Goal: Transaction & Acquisition: Book appointment/travel/reservation

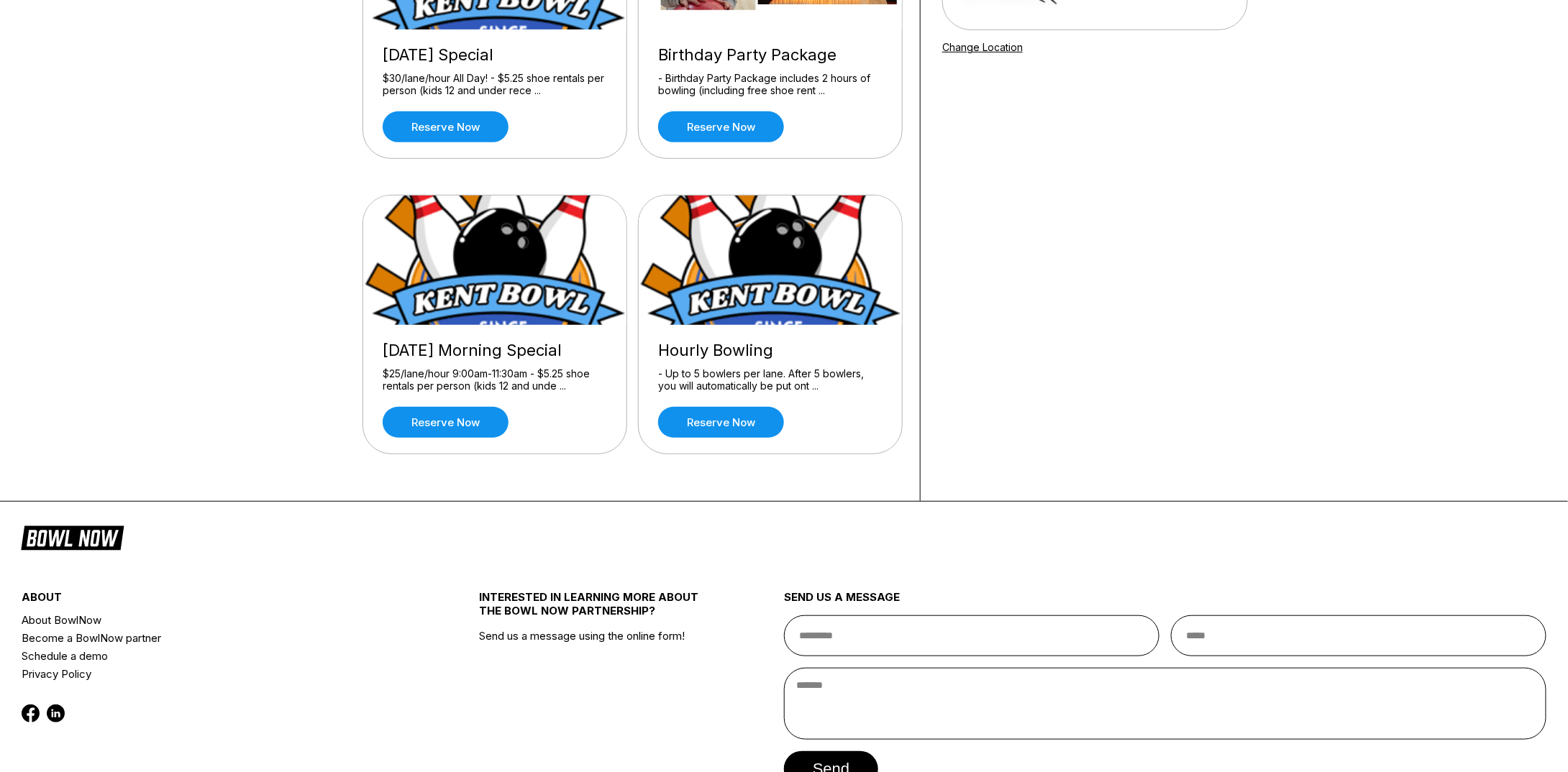
scroll to position [288, 0]
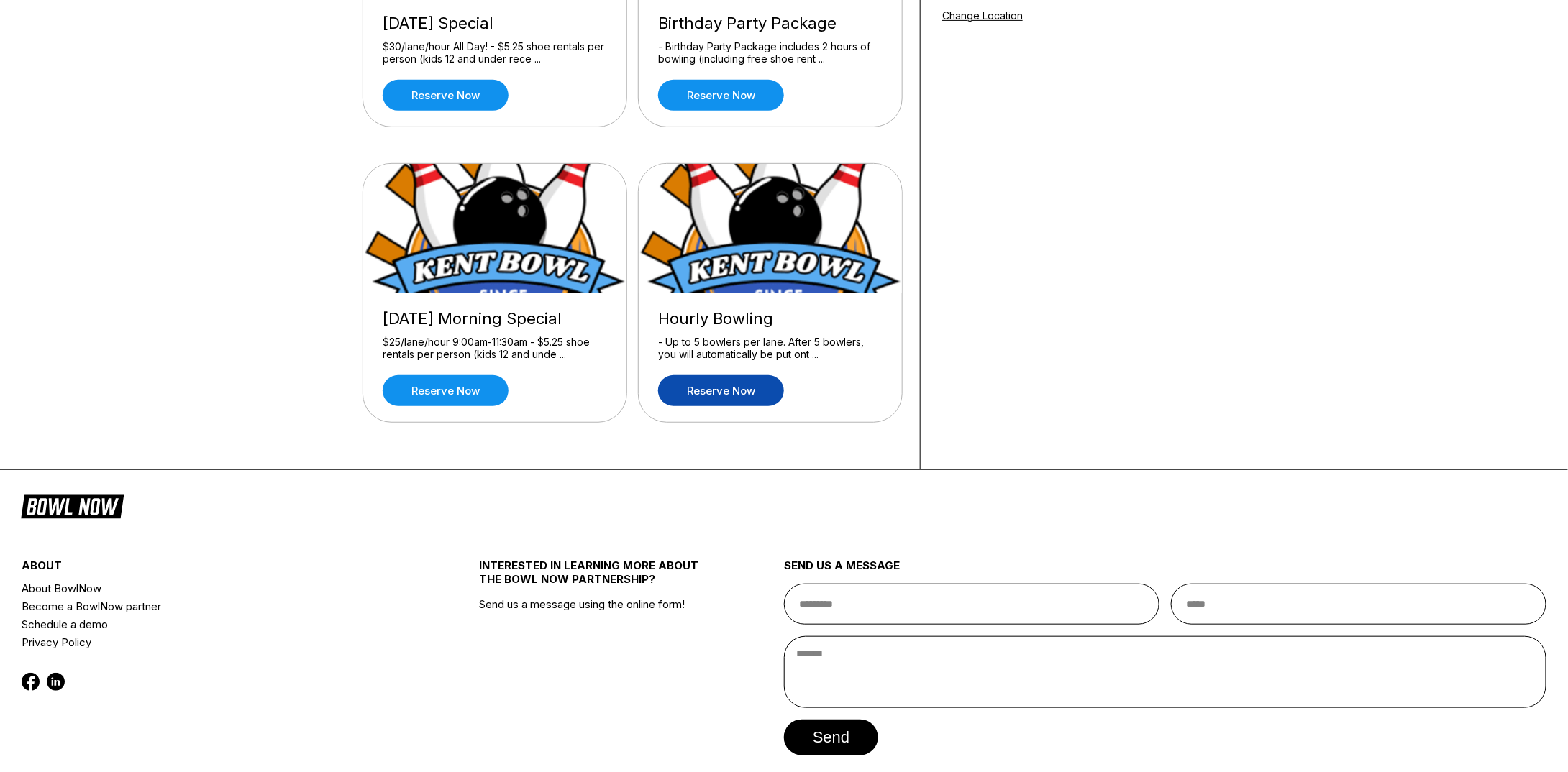
click at [746, 386] on link "Reserve now" at bounding box center [721, 391] width 126 height 31
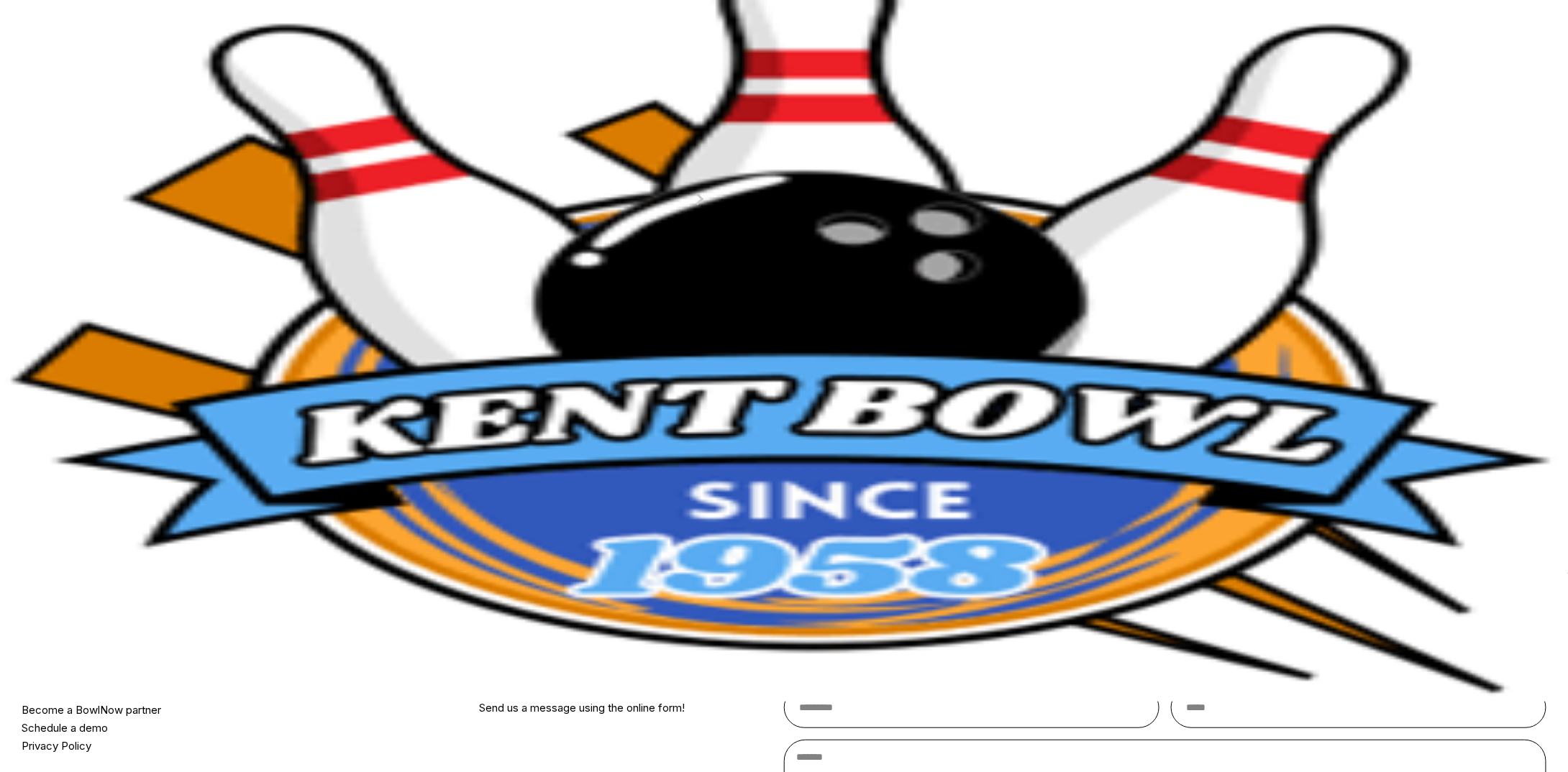
scroll to position [72, 0]
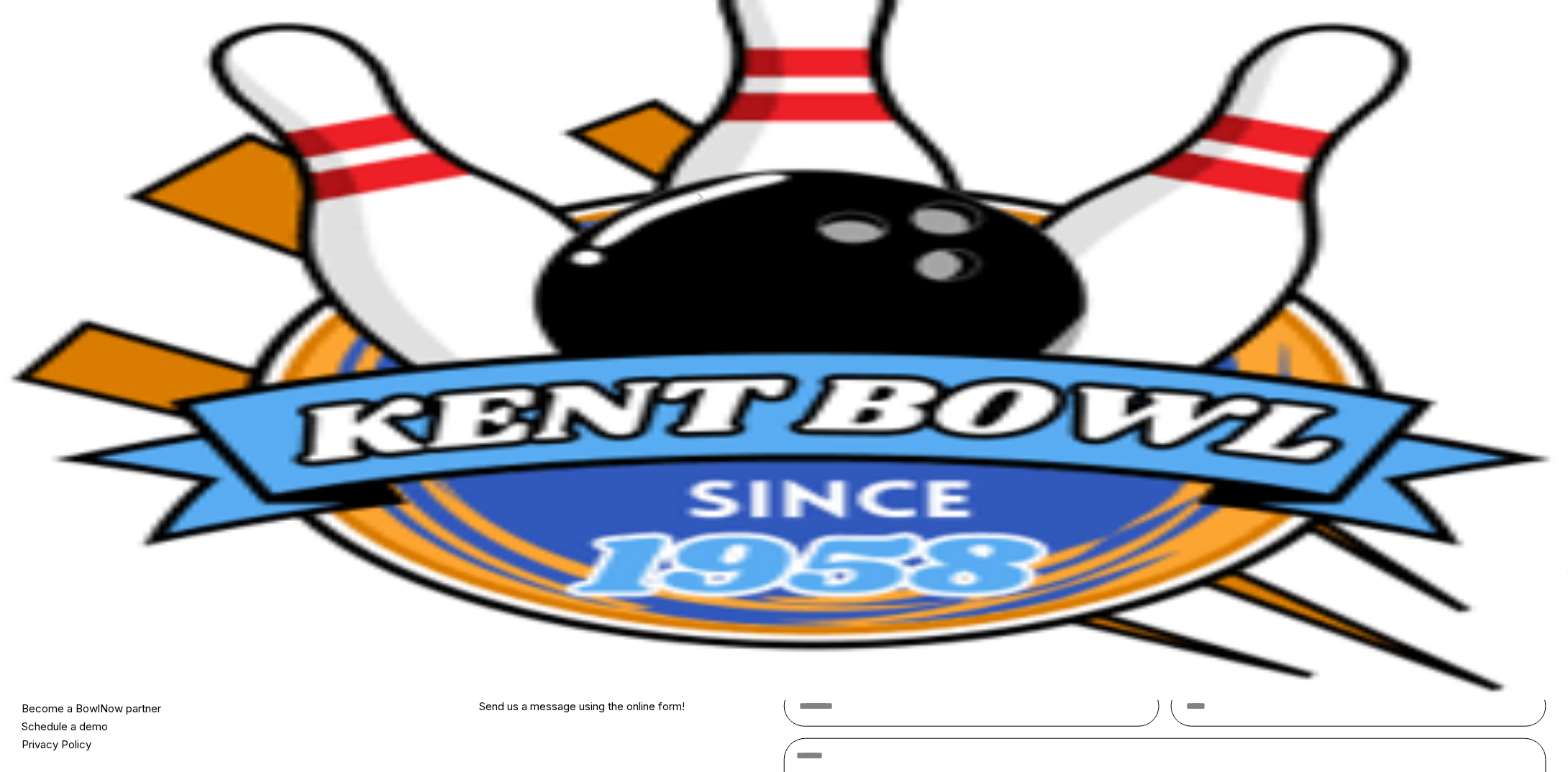
click at [697, 170] on div "Guests? * How many hours? *" at bounding box center [633, 123] width 531 height 94
click at [643, 170] on div "Guests? * How many hours? *" at bounding box center [633, 123] width 531 height 94
click at [284, 161] on div "Choose your Date and time You’ve selected Hourly Bowling ! What date and time w…" at bounding box center [784, 283] width 1568 height 578
click at [640, 167] on div "Guests? * How many hours? *" at bounding box center [633, 123] width 531 height 94
click at [469, 122] on button at bounding box center [479, 115] width 19 height 15
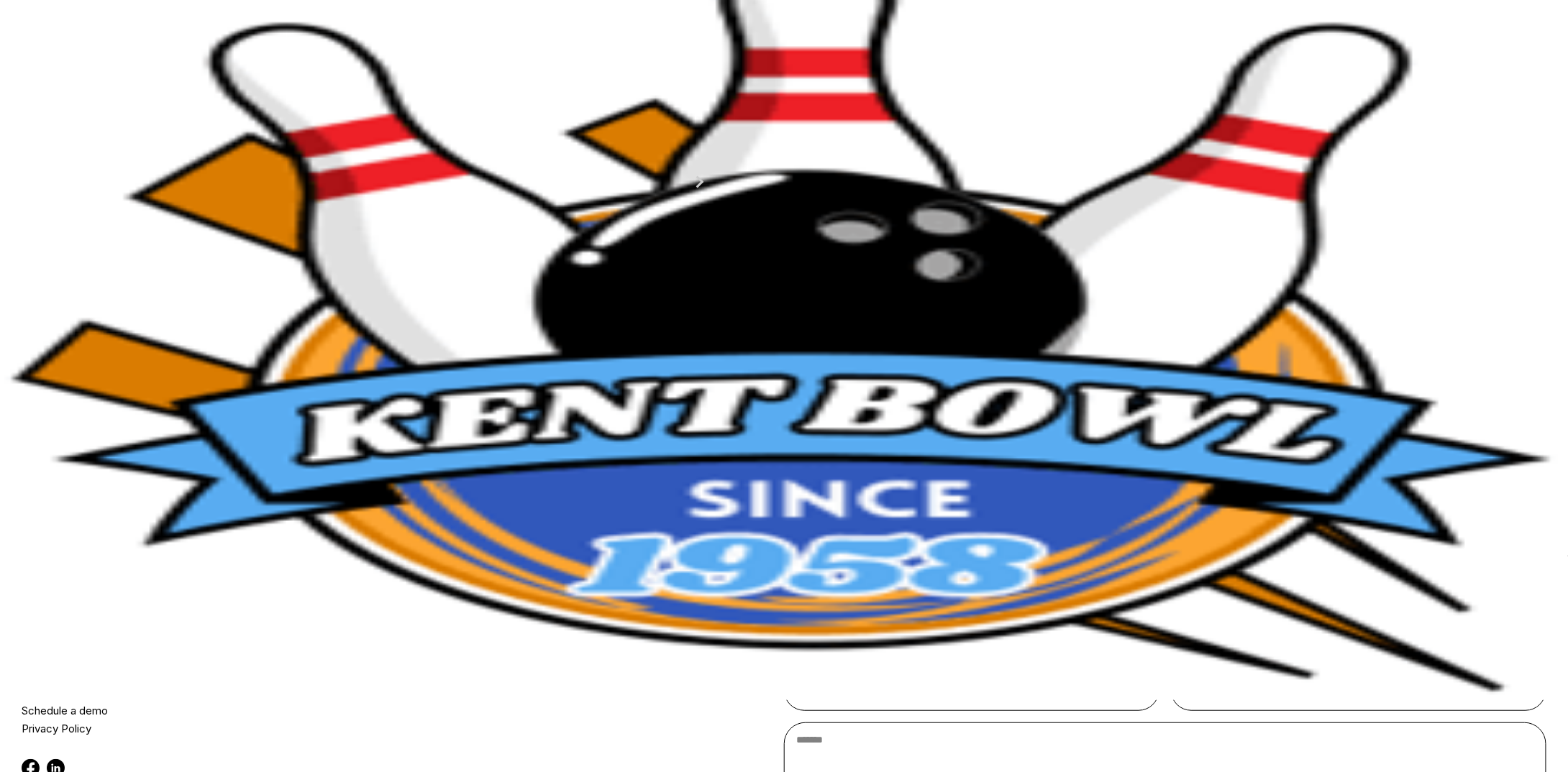
click at [488, 106] on button at bounding box center [498, 99] width 19 height 15
type input "*"
click at [435, 375] on button "9:30 PM" at bounding box center [400, 365] width 68 height 20
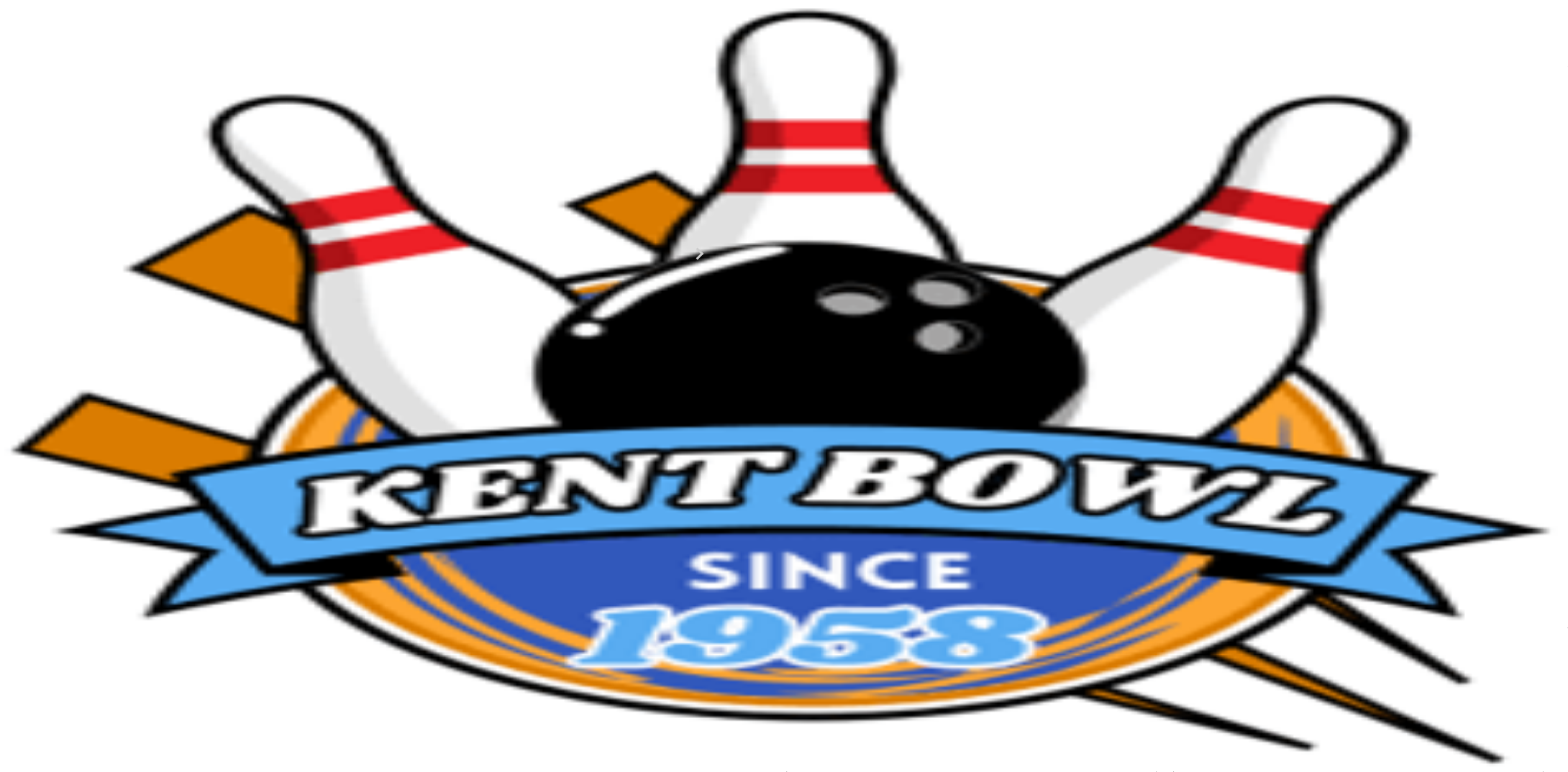
scroll to position [0, 0]
click at [1117, 475] on link "Change Product" at bounding box center [1045, 460] width 142 height 31
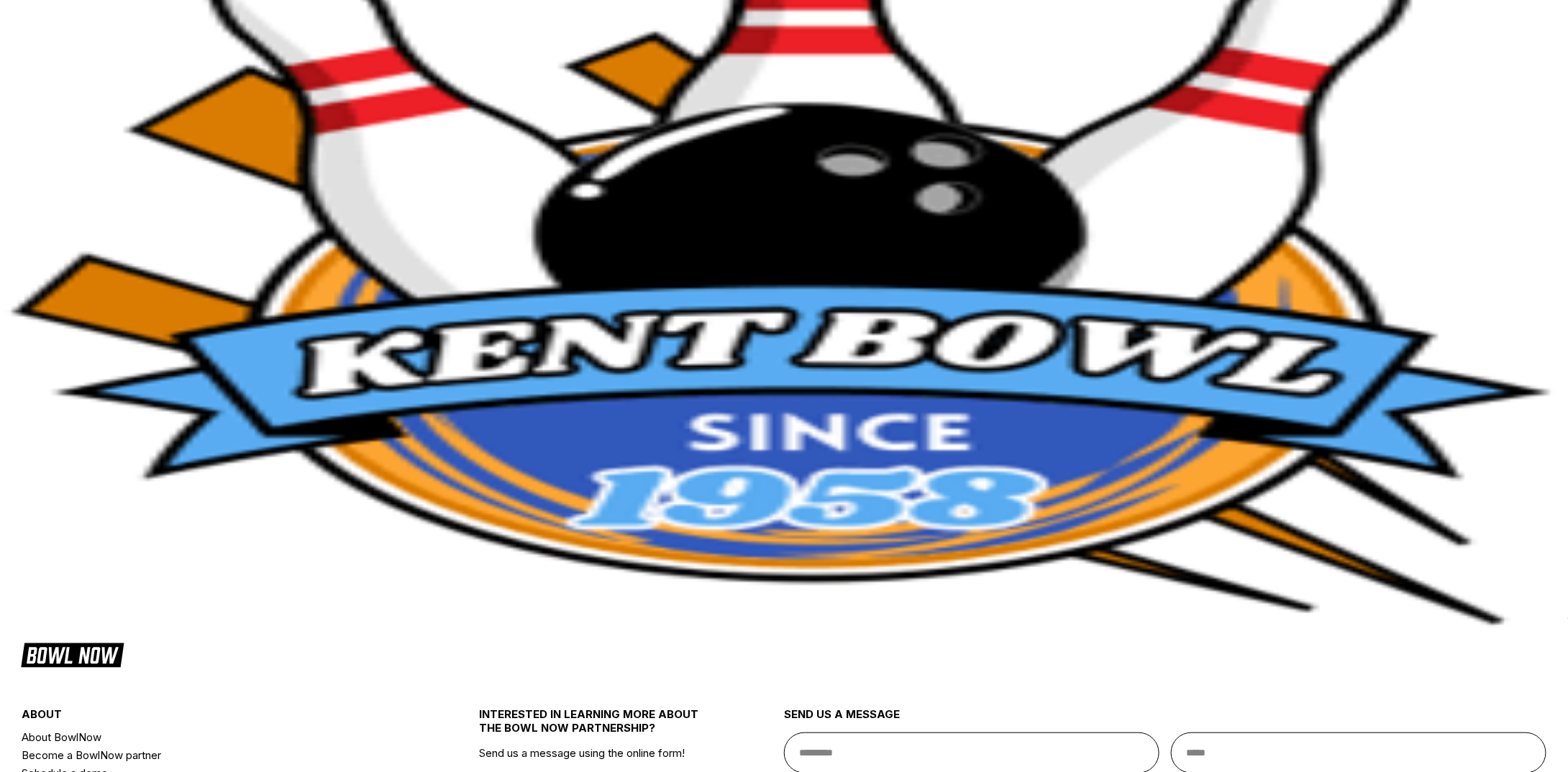
scroll to position [144, 0]
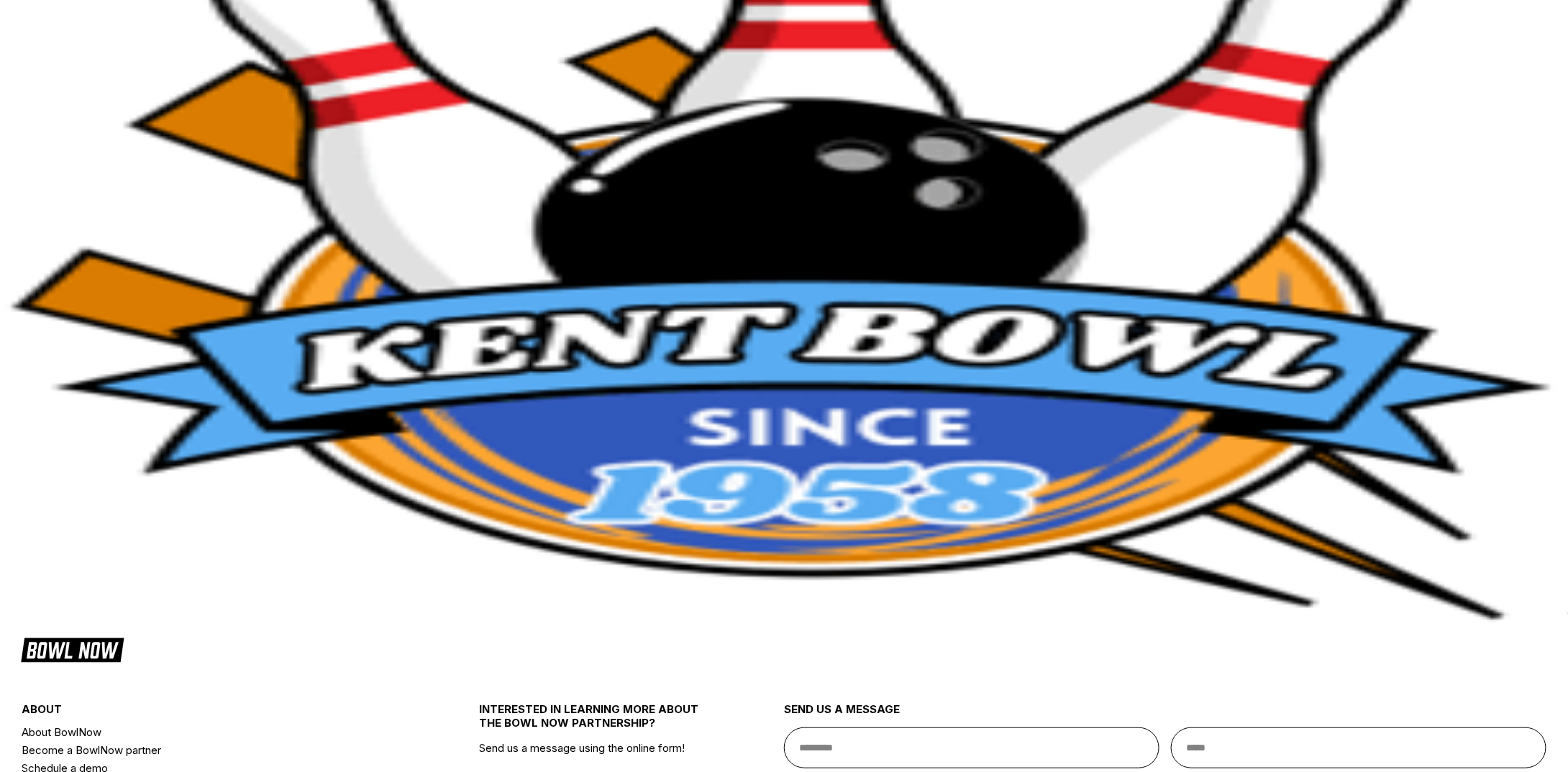
click at [760, 541] on link "Reserve now" at bounding box center [721, 534] width 126 height 31
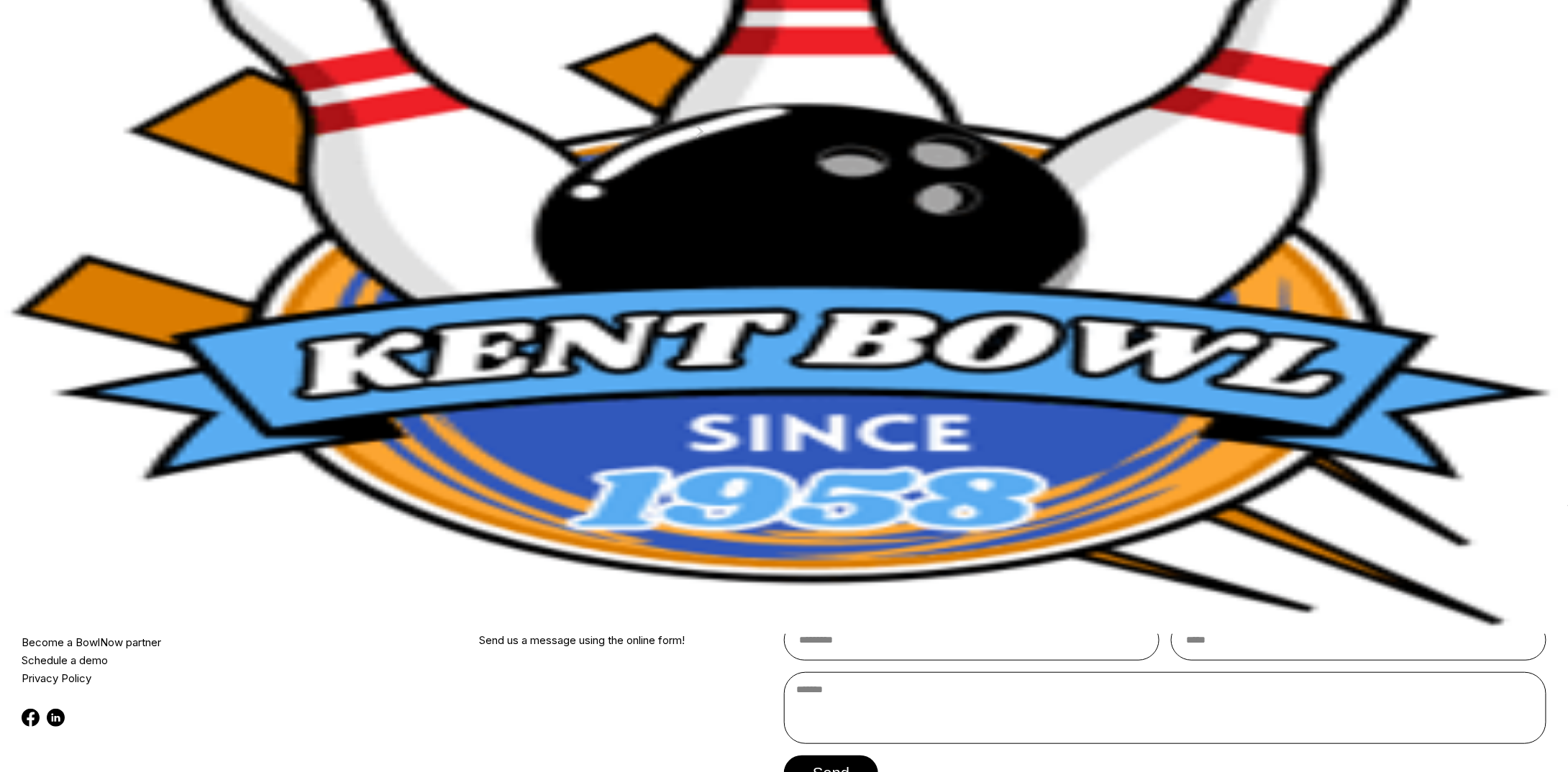
scroll to position [144, 0]
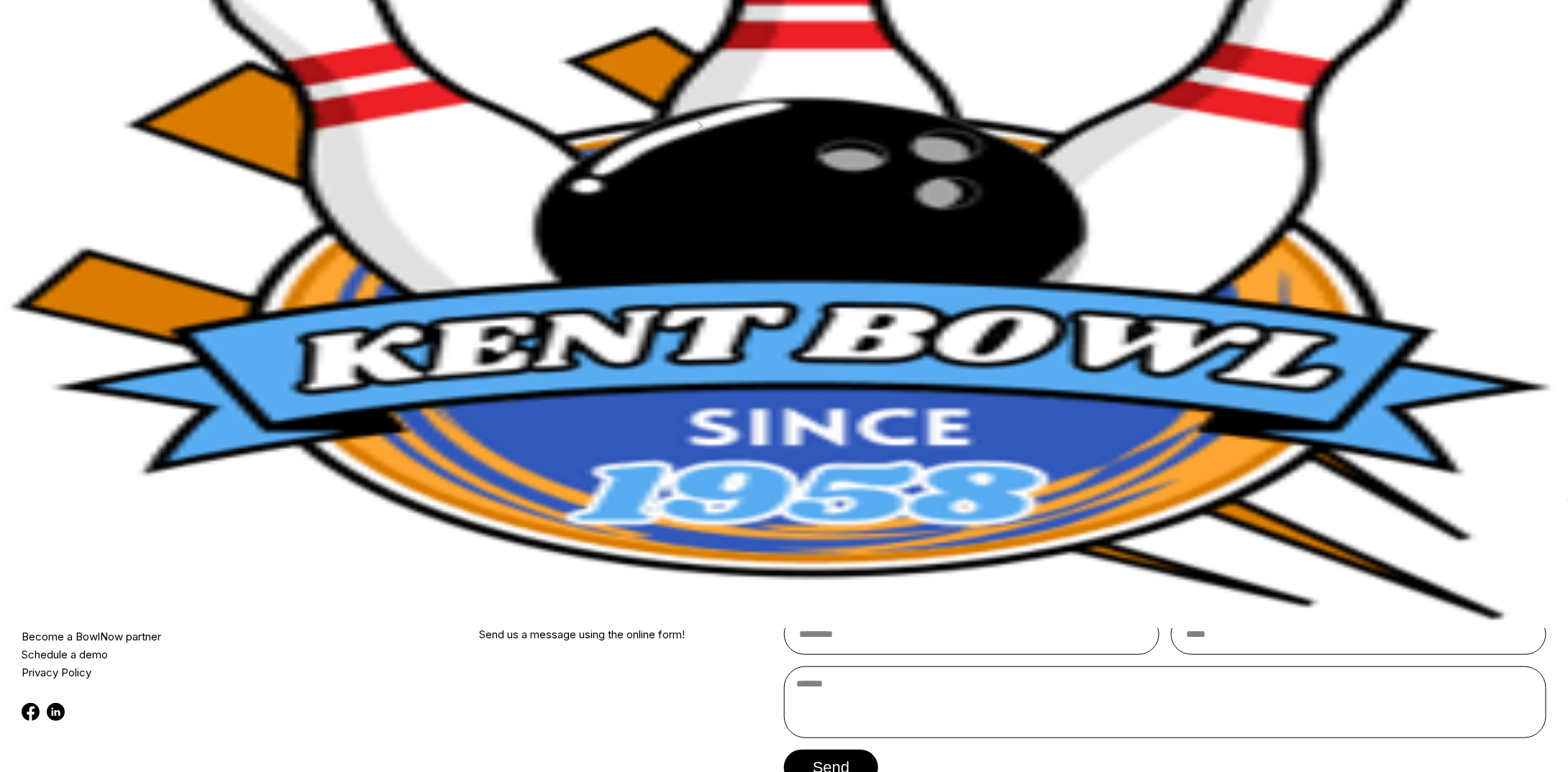
click at [548, 299] on label "Times available place PDT -07:00" at bounding box center [457, 291] width 181 height 14
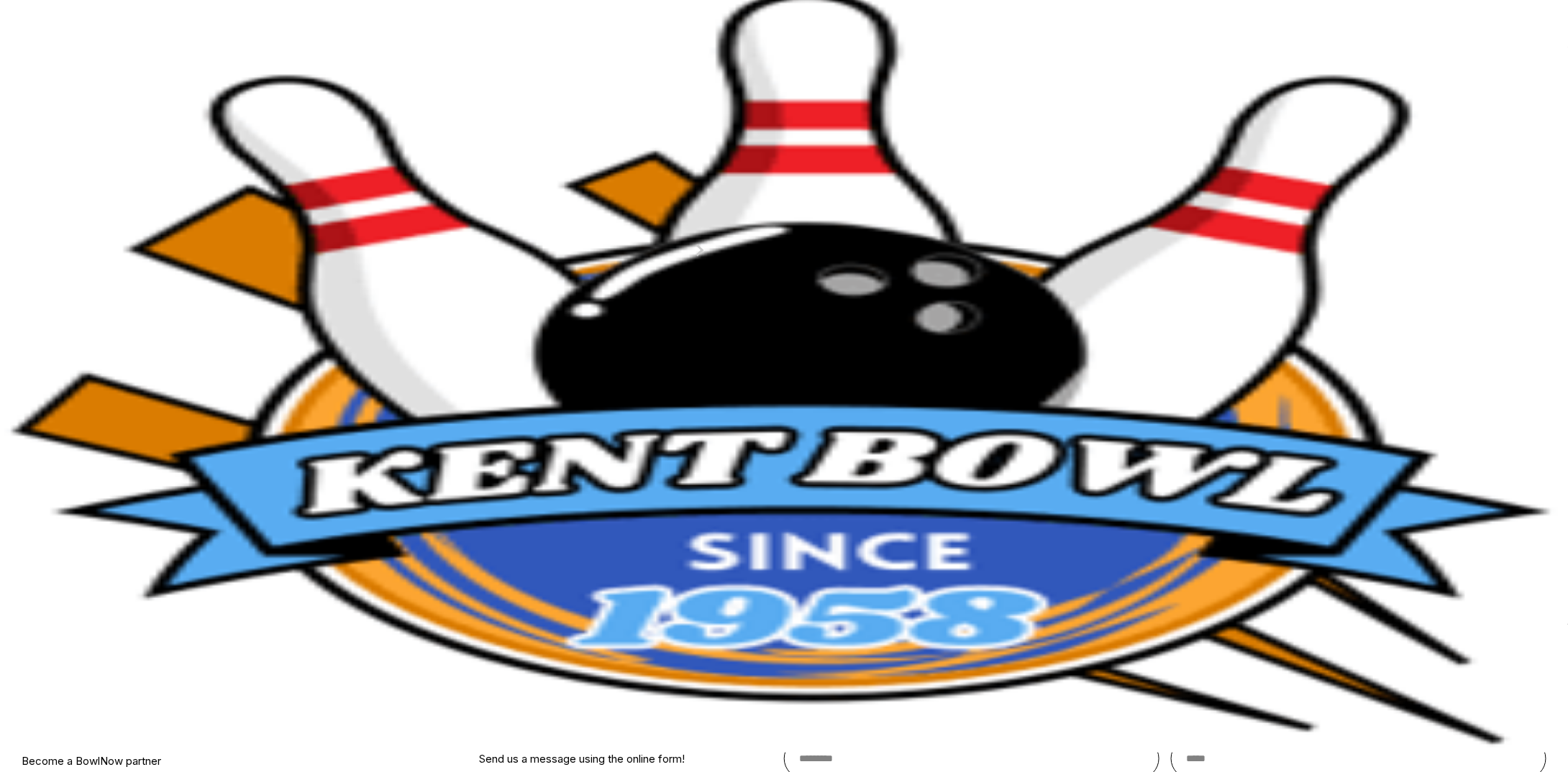
scroll to position [0, 0]
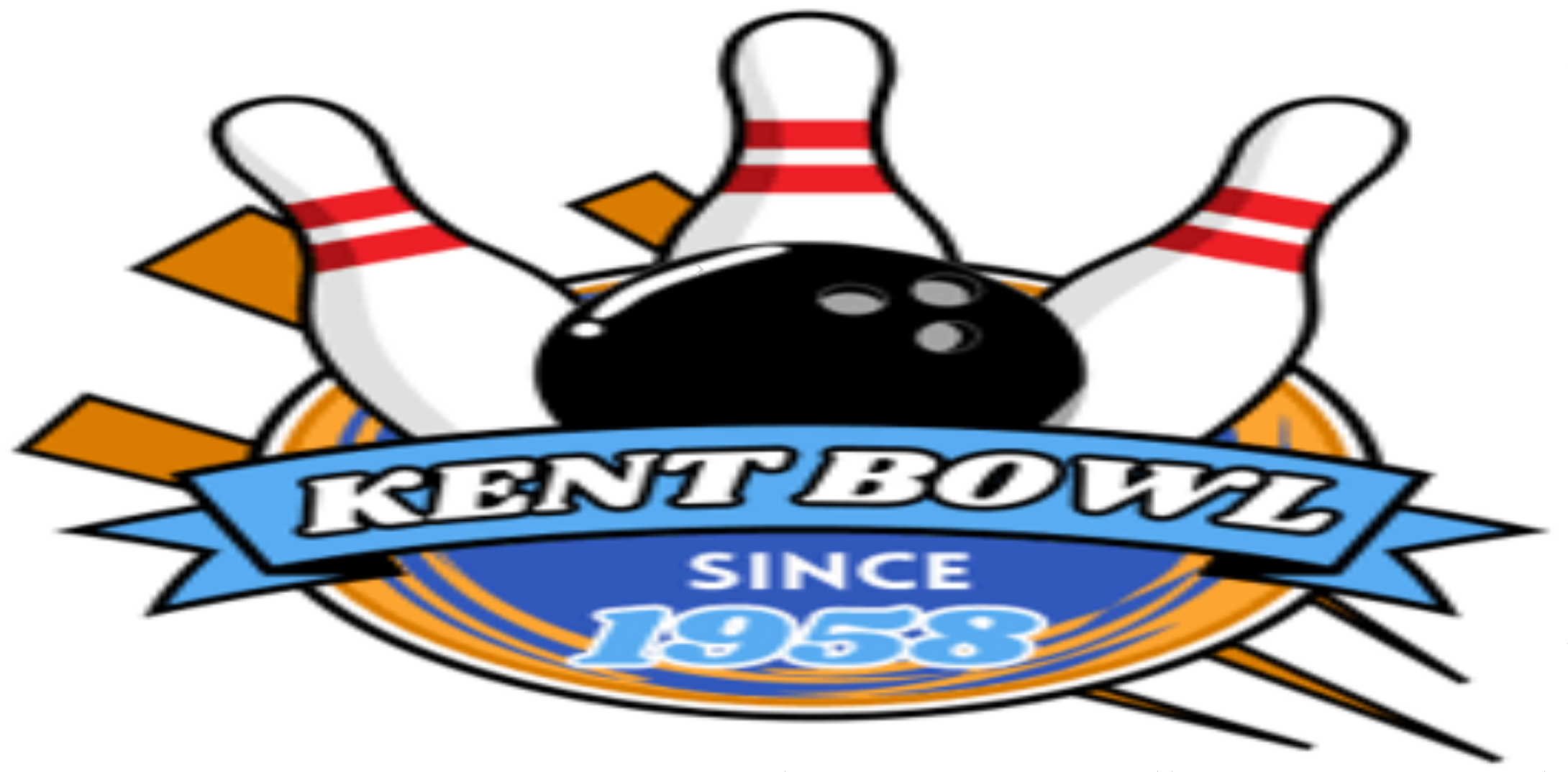
click at [657, 148] on div "You’ve selected Hourly Bowling ! What date and time would you like to make a re…" at bounding box center [633, 140] width 531 height 14
click at [488, 241] on button at bounding box center [479, 233] width 19 height 15
click at [502, 221] on icon at bounding box center [498, 217] width 8 height 8
type input "*"
click at [317, 143] on div "Choose your Date and time You’ve selected Hourly Bowling ! What date and time w…" at bounding box center [784, 327] width 934 height 521
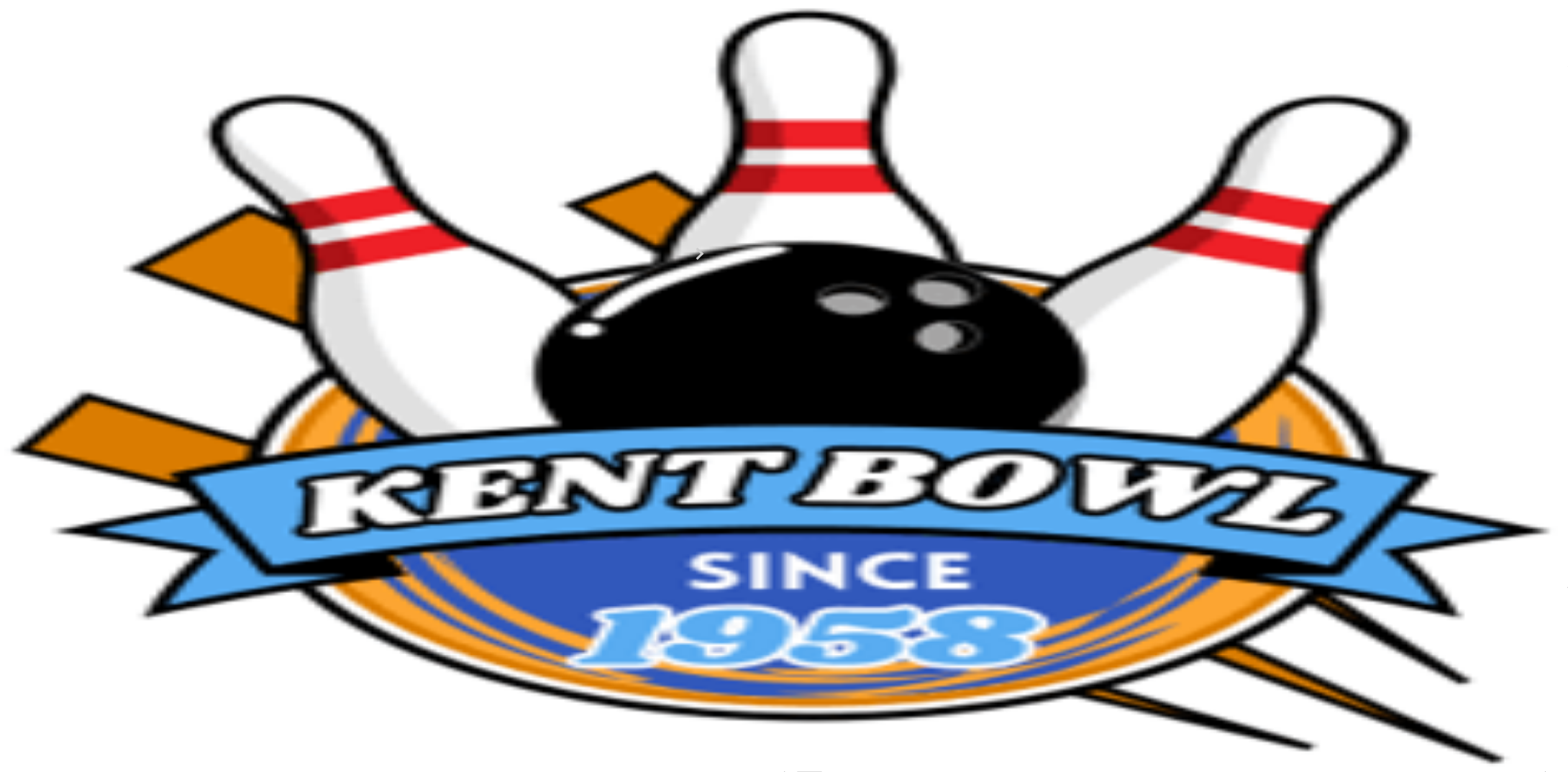
click at [1469, 44] on rect "button" at bounding box center [1484, 38] width 53 height 25
click at [1343, 45] on header "Log In / Sign Up Center Sign In" at bounding box center [784, 32] width 1568 height 66
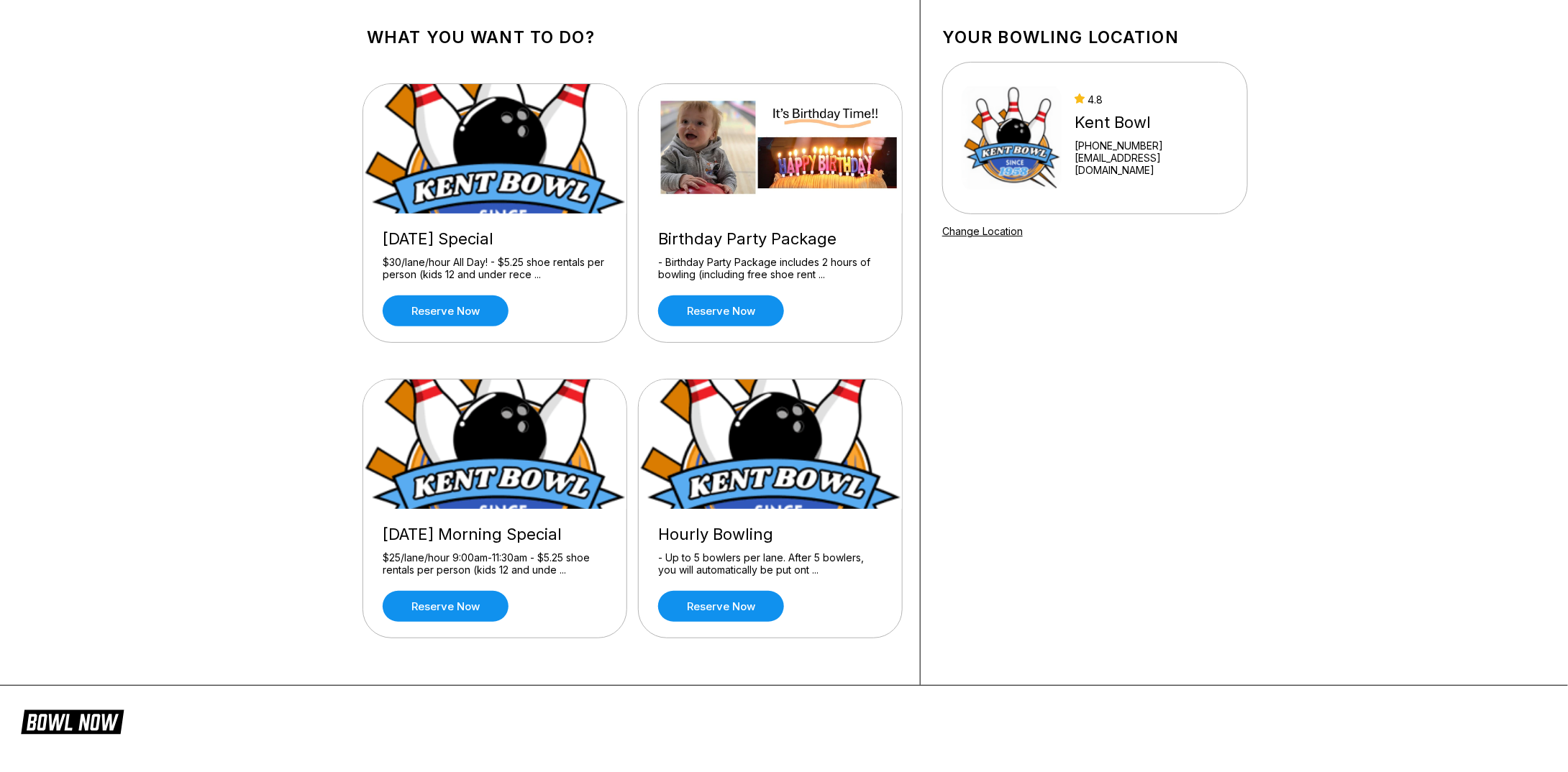
scroll to position [288, 0]
